Goal: Task Accomplishment & Management: Use online tool/utility

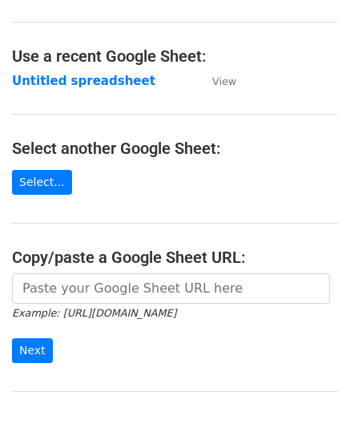
scroll to position [80, 0]
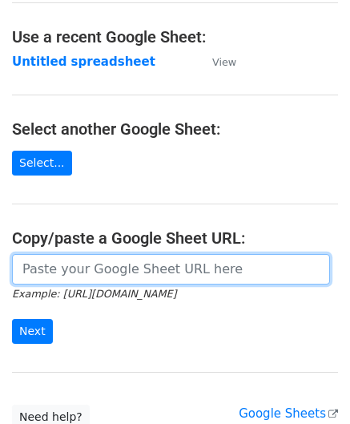
click at [87, 272] on input "url" at bounding box center [171, 269] width 318 height 30
paste input "[URL][DOMAIN_NAME]"
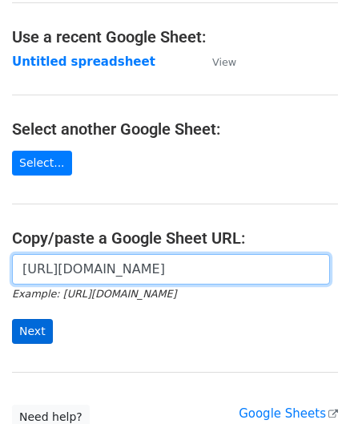
type input "[URL][DOMAIN_NAME]"
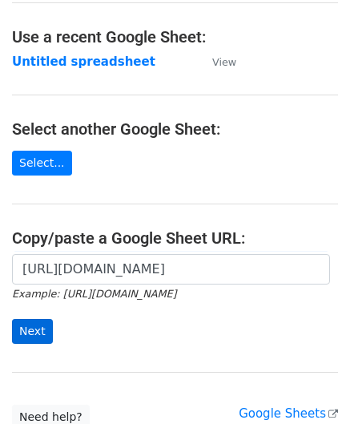
scroll to position [0, 0]
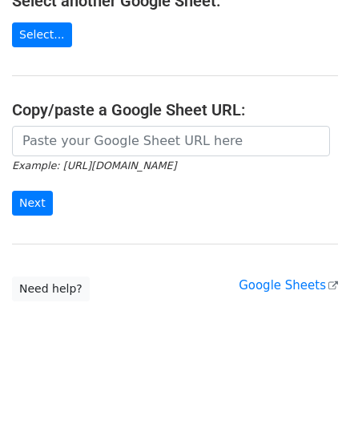
scroll to position [210, 0]
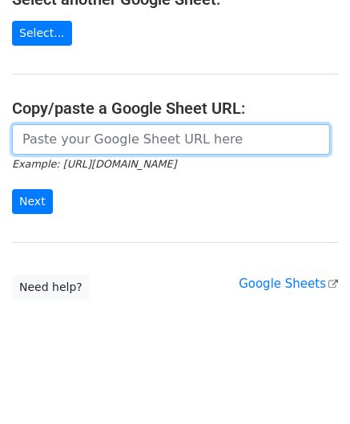
click at [63, 142] on input "url" at bounding box center [171, 139] width 318 height 30
paste input "[URL][DOMAIN_NAME]"
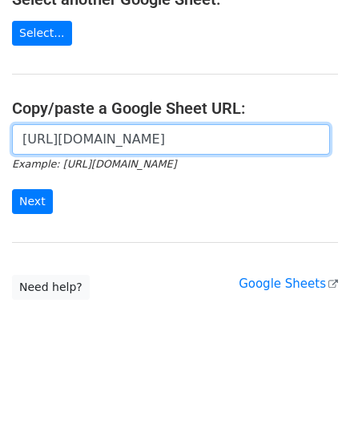
scroll to position [0, 354]
type input "https://docs.google.com/spreadsheets/d/1SFGF7laVz3hawhk58xy-m7Qv7bHS3qqHppN91_o…"
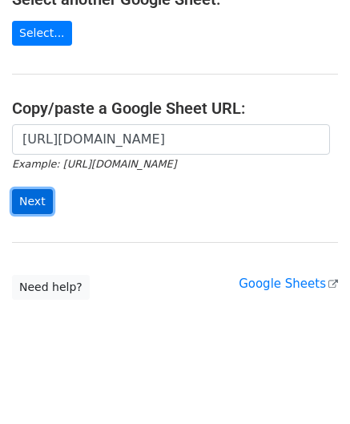
click at [36, 199] on input "Next" at bounding box center [32, 201] width 41 height 25
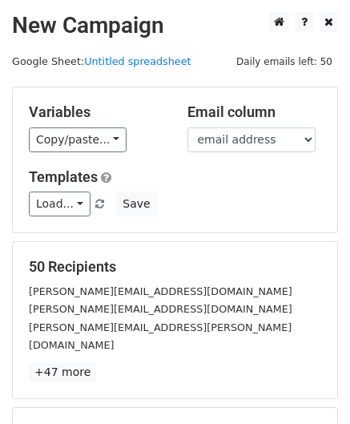
scroll to position [196, 0]
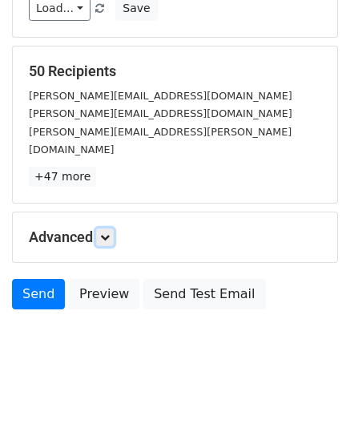
drag, startPoint x: 113, startPoint y: 216, endPoint x: 138, endPoint y: 240, distance: 34.0
click at [113, 228] on link at bounding box center [105, 237] width 18 height 18
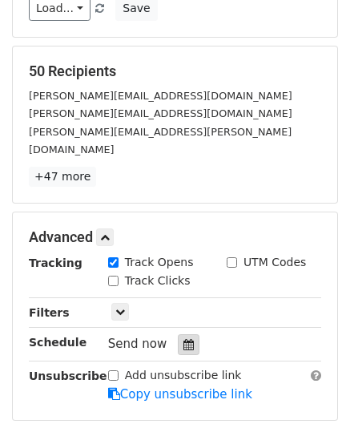
click at [184, 339] on icon at bounding box center [189, 344] width 10 height 11
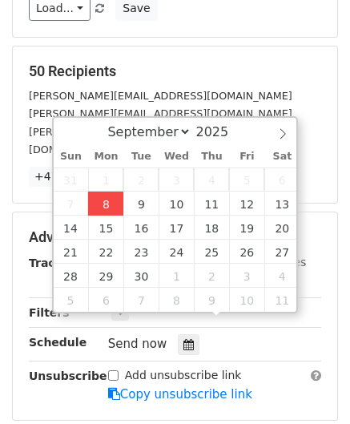
type input "[DATE] 12:00"
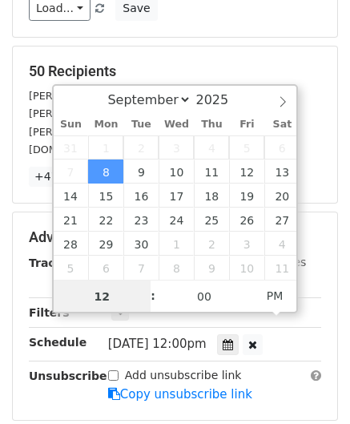
paste input "Hour"
type input "2"
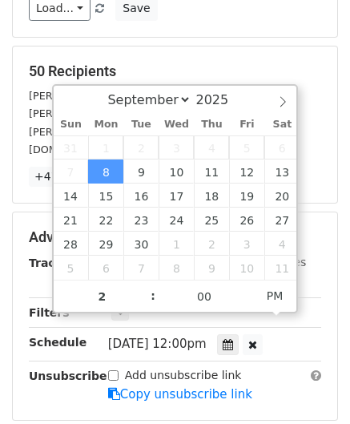
type input "[DATE] 14:00"
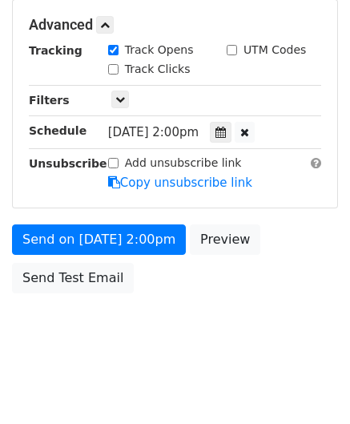
scroll to position [378, 0]
